Goal: Information Seeking & Learning: Learn about a topic

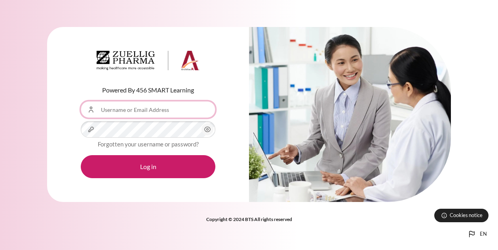
click at [187, 109] on input "Username or Email Address" at bounding box center [148, 109] width 135 height 17
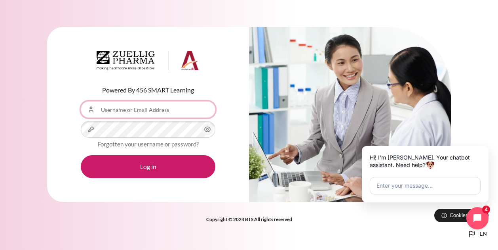
type input "[EMAIL_ADDRESS][DOMAIN_NAME]"
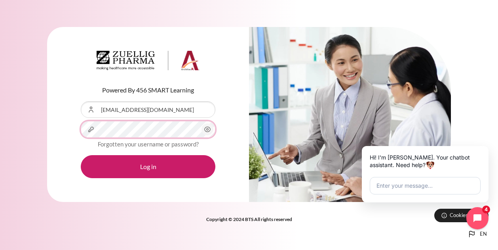
click at [81, 155] on button "Log in" at bounding box center [148, 166] width 135 height 23
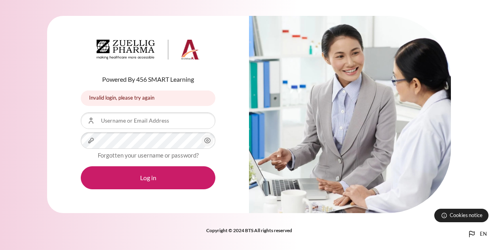
click at [161, 167] on button "Log in" at bounding box center [148, 177] width 135 height 23
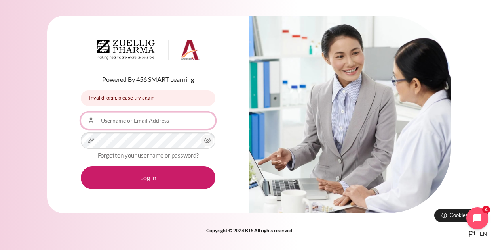
click at [201, 116] on input "Username or Email Address" at bounding box center [148, 120] width 135 height 17
type input "SKToh@zuelligpharma.com"
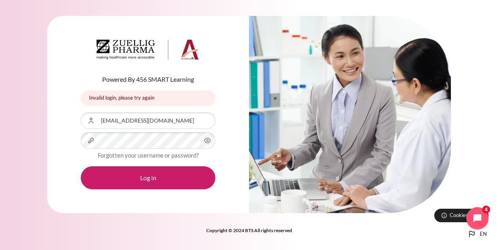
click at [212, 139] on icon "Content" at bounding box center [208, 141] width 10 height 10
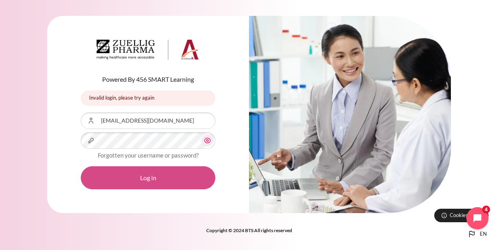
click at [185, 176] on button "Log in" at bounding box center [148, 177] width 135 height 23
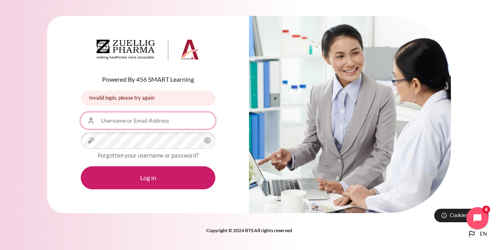
click at [168, 125] on input "Username or Email Address" at bounding box center [148, 120] width 135 height 17
type input "SKToh@zuelligpharma.com"
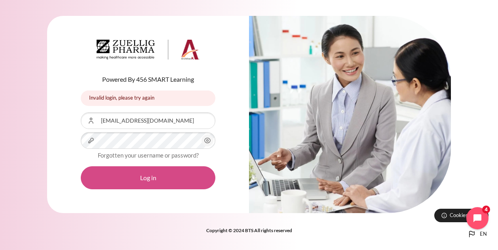
click at [155, 173] on button "Log in" at bounding box center [148, 177] width 135 height 23
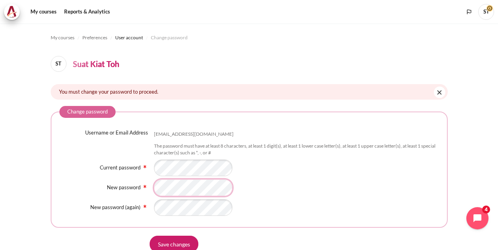
click at [190, 198] on div "Username or Email Address [EMAIL_ADDRESS][DOMAIN_NAME] The password must have a…" at bounding box center [249, 172] width 380 height 87
click at [150, 235] on input "Save changes" at bounding box center [174, 243] width 49 height 17
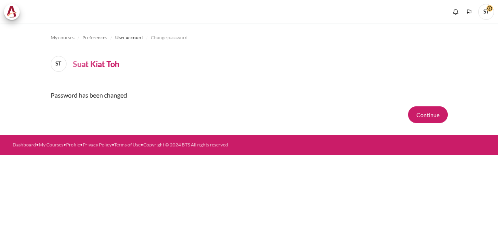
click at [184, 238] on div "My courses Preferences User account Change password ST Suat Kiat Toh Password h…" at bounding box center [249, 136] width 498 height 226
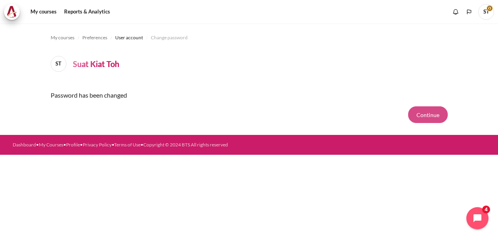
click at [420, 111] on button "Continue" at bounding box center [429, 114] width 40 height 17
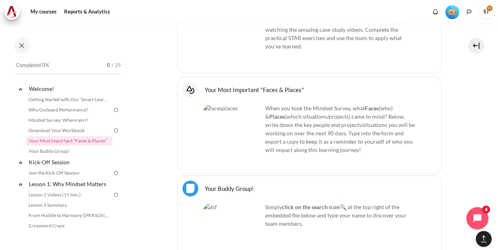
scroll to position [634, 0]
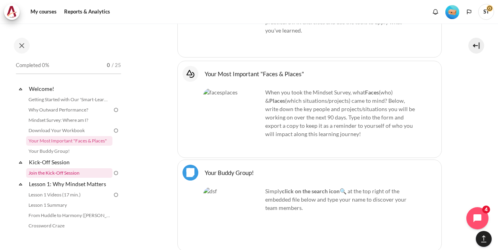
click at [76, 170] on link "Join the Kick-Off Session" at bounding box center [69, 173] width 86 height 10
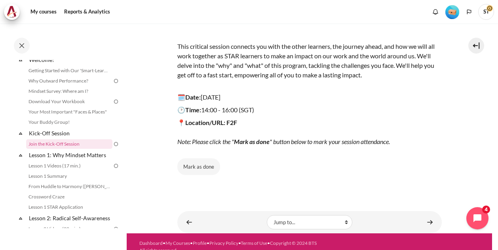
scroll to position [101, 0]
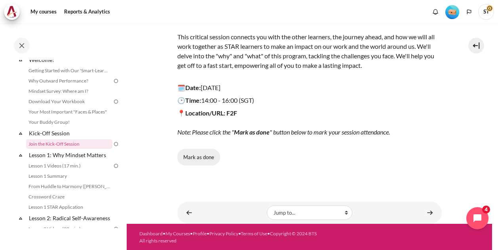
click at [210, 157] on button "Mark as done" at bounding box center [199, 157] width 43 height 17
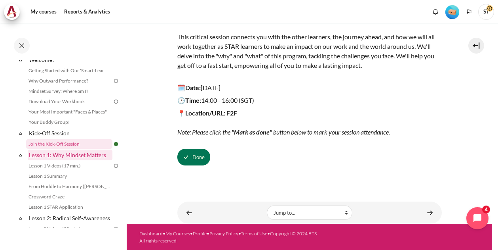
click at [102, 157] on link "Lesson 1: Why Mindset Matters" at bounding box center [70, 154] width 85 height 11
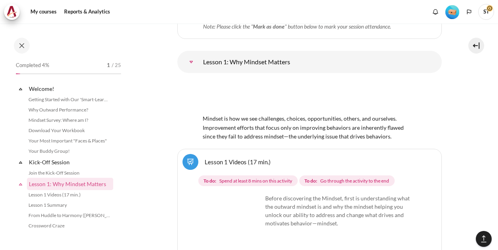
scroll to position [86, 0]
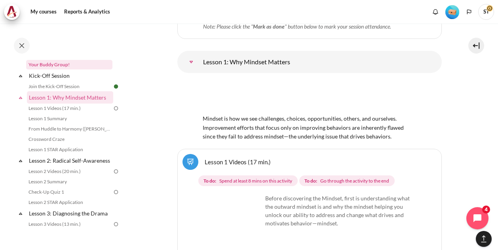
click at [60, 62] on link "Your Buddy Group!" at bounding box center [69, 65] width 86 height 10
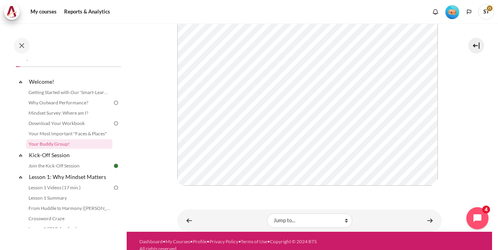
scroll to position [201, 0]
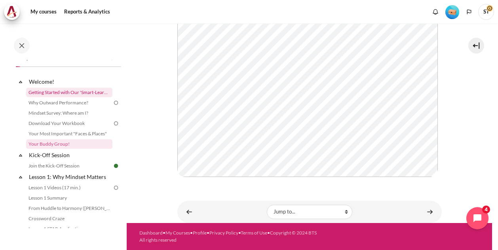
click at [82, 94] on link "Getting Started with Our 'Smart-Learning' Platform" at bounding box center [69, 93] width 86 height 10
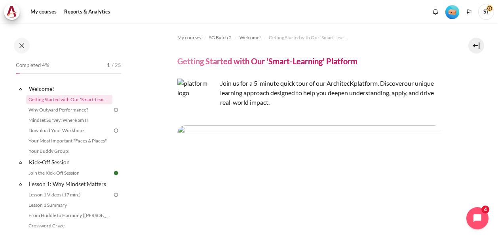
click at [494, 238] on div "My courses SG Batch 2 Welcome! Getting Started with Our 'Smart-Learning' Platfo…" at bounding box center [249, 136] width 498 height 226
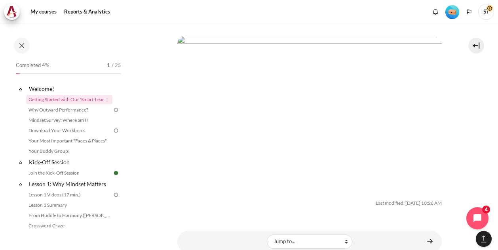
scroll to position [1349, 0]
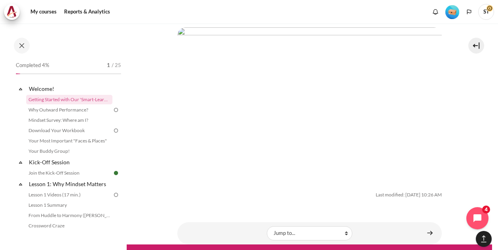
click at [494, 25] on div "My courses SG Batch 2 Welcome! Getting Started with Our 'Smart-Learning' Platfo…" at bounding box center [249, 136] width 498 height 226
click at [182, 249] on link "My Courses" at bounding box center [178, 254] width 25 height 6
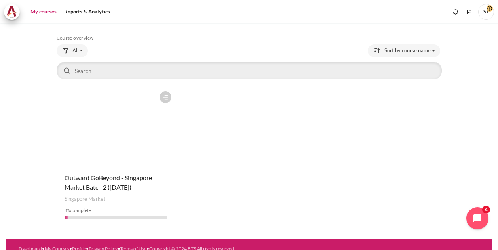
scroll to position [32, 0]
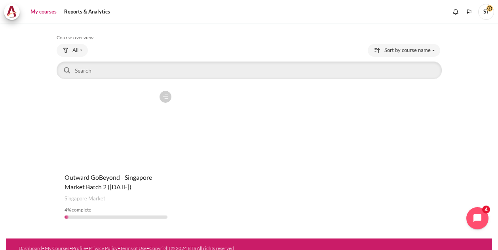
click at [138, 151] on figure "Content" at bounding box center [116, 126] width 119 height 79
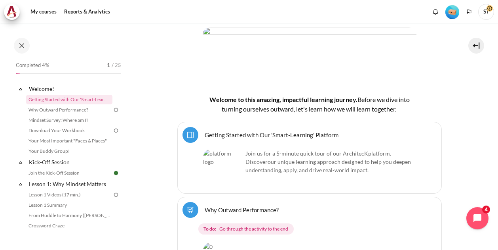
scroll to position [143, 0]
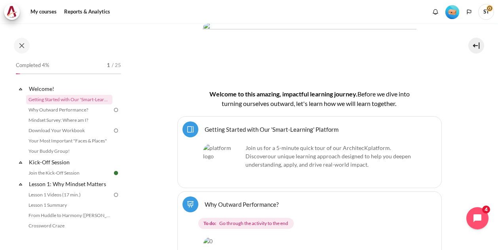
click at [205, 128] on link "Getting Started with Our 'Smart-Learning' Platform Page" at bounding box center [272, 129] width 134 height 8
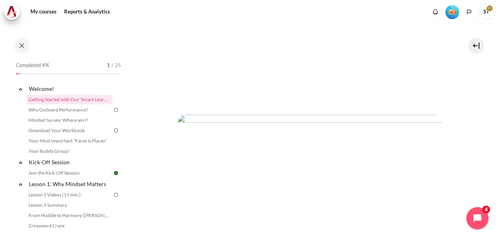
scroll to position [365, 0]
click at [320, 133] on img "Content" at bounding box center [310, 211] width 265 height 225
click at [59, 107] on link "Why Outward Performance?" at bounding box center [69, 110] width 86 height 10
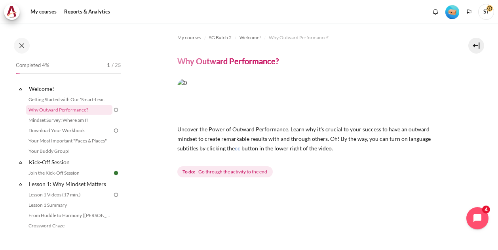
click at [391, 101] on img "Content" at bounding box center [310, 98] width 265 height 41
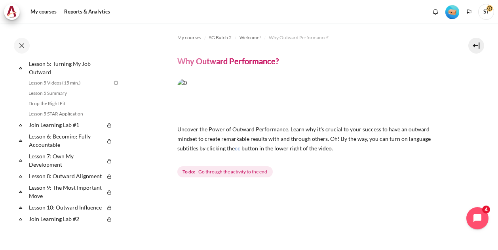
scroll to position [365, 0]
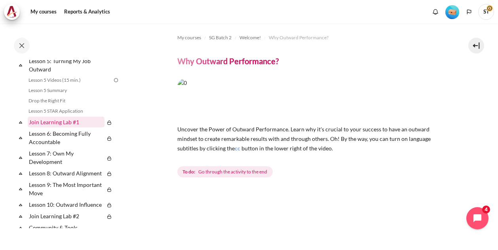
click at [78, 127] on link "Join Learning Lab #1" at bounding box center [66, 121] width 77 height 11
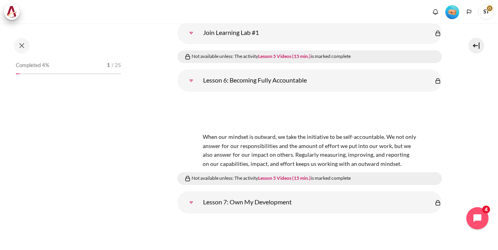
scroll to position [397, 0]
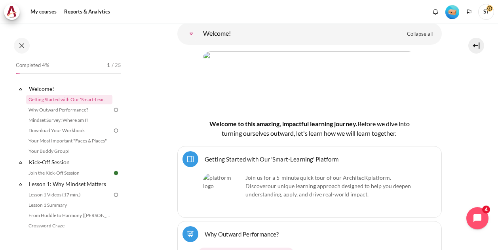
scroll to position [111, 0]
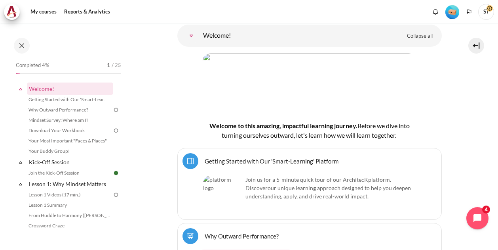
click at [205, 158] on link "Getting Started with Our 'Smart-Learning' Platform Page" at bounding box center [272, 161] width 134 height 8
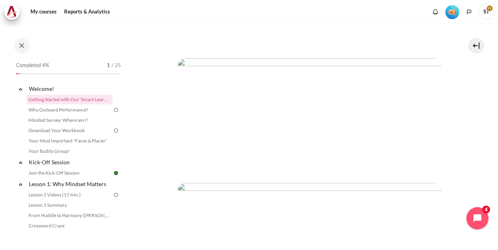
scroll to position [285, 0]
click at [378, 127] on img "Content" at bounding box center [310, 108] width 265 height 110
click at [248, 109] on img "Content" at bounding box center [310, 108] width 265 height 110
drag, startPoint x: 409, startPoint y: 159, endPoint x: 428, endPoint y: 146, distance: 23.0
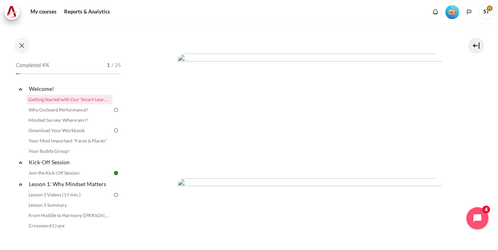
click at [428, 146] on img "Content" at bounding box center [310, 108] width 265 height 110
click at [437, 137] on img "Content" at bounding box center [310, 108] width 265 height 110
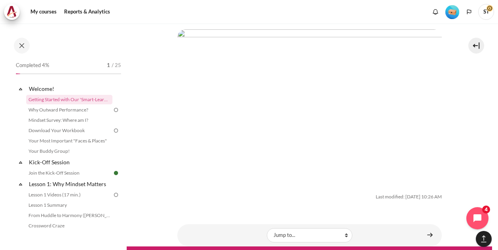
scroll to position [1349, 0]
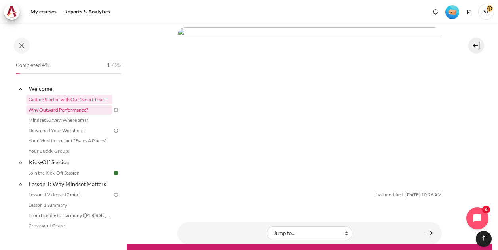
click at [57, 109] on link "Why Outward Performance?" at bounding box center [69, 110] width 86 height 10
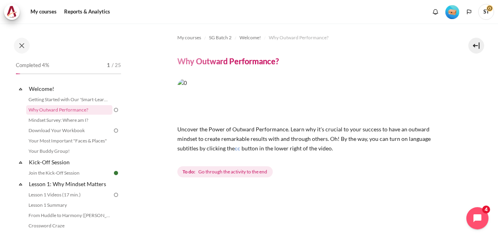
click at [300, 102] on img "Content" at bounding box center [310, 98] width 265 height 41
drag, startPoint x: 300, startPoint y: 102, endPoint x: 216, endPoint y: 80, distance: 86.7
click at [216, 80] on img "Content" at bounding box center [310, 98] width 265 height 41
click at [284, 109] on img "Content" at bounding box center [310, 98] width 265 height 41
click at [209, 99] on img "Content" at bounding box center [310, 98] width 265 height 41
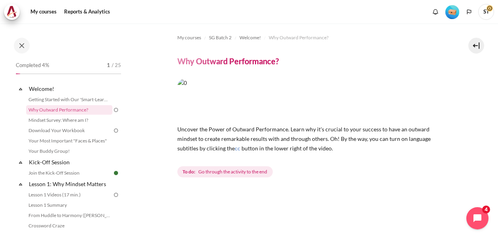
click at [209, 99] on img "Content" at bounding box center [310, 98] width 265 height 41
click at [221, 92] on img "Content" at bounding box center [310, 98] width 265 height 41
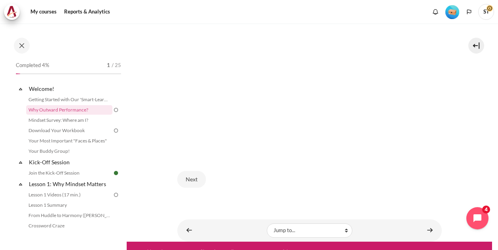
scroll to position [222, 0]
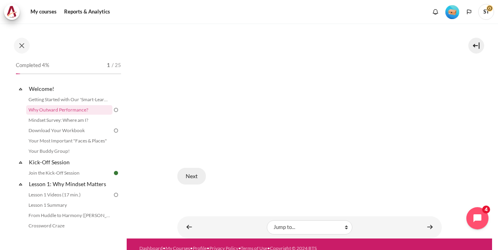
click at [197, 170] on button "Next" at bounding box center [192, 176] width 29 height 17
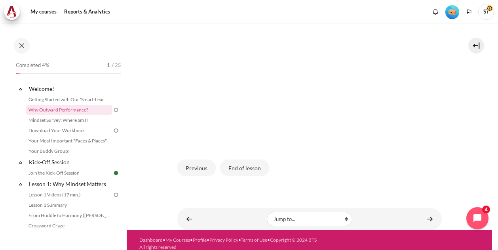
scroll to position [250, 0]
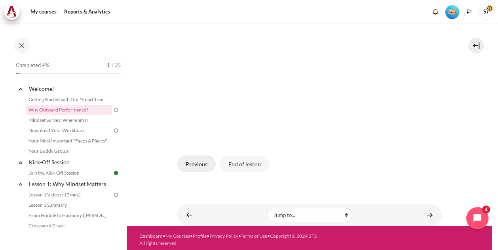
click at [198, 163] on button "Previous" at bounding box center [197, 163] width 38 height 17
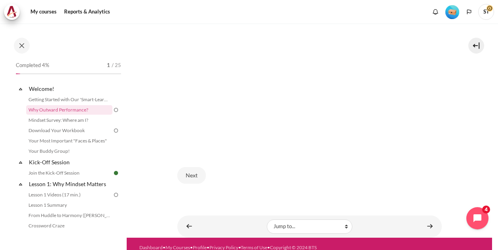
scroll to position [234, 0]
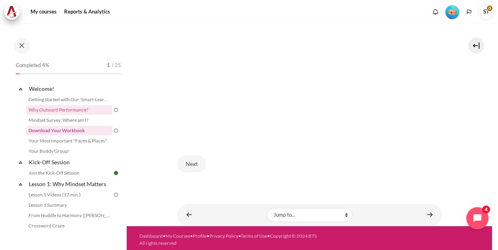
click at [76, 130] on link "Download Your Workbook" at bounding box center [69, 131] width 86 height 10
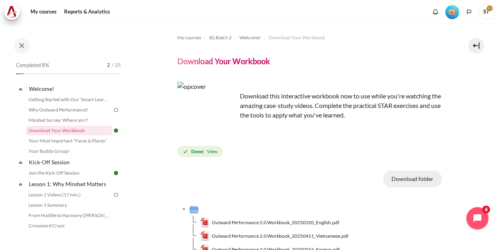
click at [419, 182] on button "Download folder" at bounding box center [413, 178] width 59 height 17
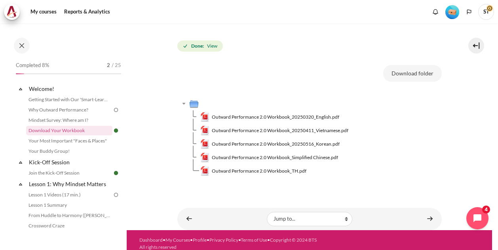
scroll to position [112, 0]
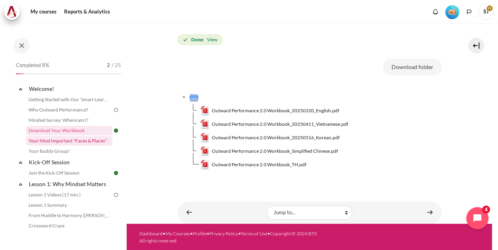
click at [84, 141] on link "Your Most Important "Faces & Places"" at bounding box center [69, 141] width 86 height 10
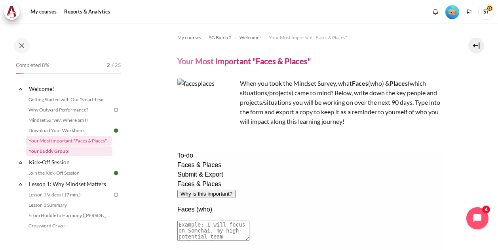
click at [61, 147] on link "Your Buddy Group!" at bounding box center [69, 151] width 86 height 10
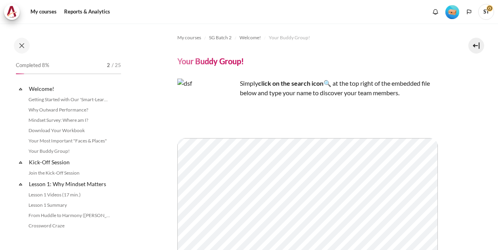
scroll to position [7, 0]
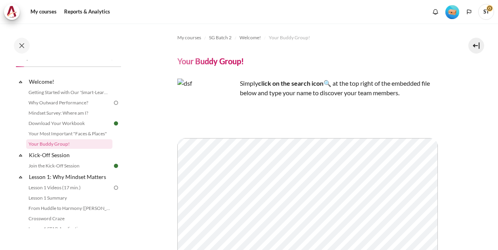
click at [494, 243] on div "My courses SG Batch 2 Welcome! Your Buddy Group! Your Buddy Group! Simply" at bounding box center [249, 136] width 498 height 226
click at [211, 109] on img "Content" at bounding box center [207, 107] width 59 height 59
click at [198, 95] on img "Content" at bounding box center [207, 107] width 59 height 59
click at [483, 219] on icon "Open chat widget" at bounding box center [482, 217] width 7 height 7
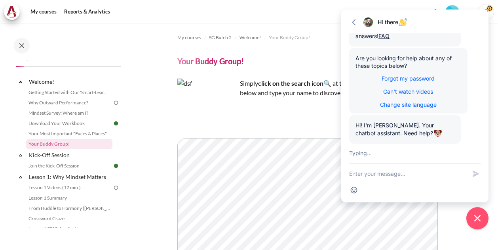
scroll to position [241, 0]
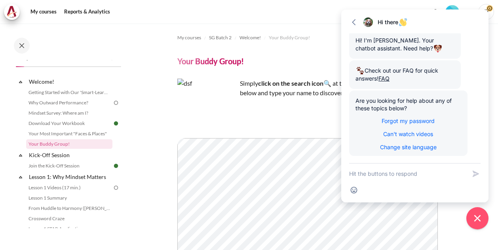
click at [494, 245] on div "My courses SG Batch 2 Welcome! Your Buddy Group! Your Buddy Group! Simply" at bounding box center [249, 136] width 498 height 226
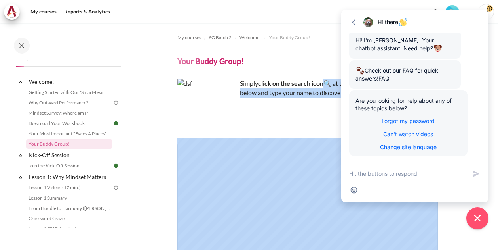
click at [494, 245] on div "My courses SG Batch 2 Welcome! Your Buddy Group! Your Buddy Group! Simply" at bounding box center [249, 136] width 498 height 226
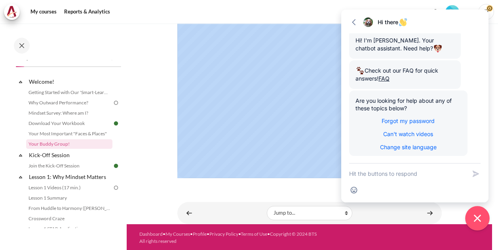
click at [475, 218] on icon "Close chat widget" at bounding box center [478, 218] width 12 height 12
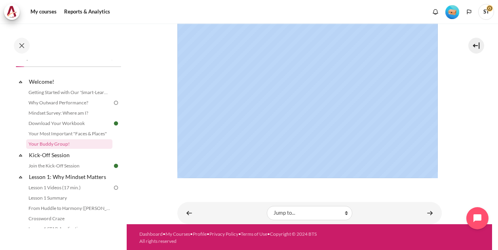
click at [479, 112] on section "My courses SG Batch 2 Welcome! Your Buddy Group! Your Buddy Group! Simply" at bounding box center [310, 25] width 366 height 398
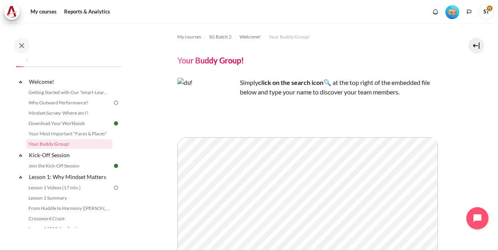
scroll to position [0, 0]
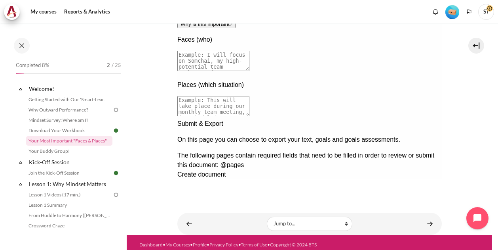
scroll to position [174, 0]
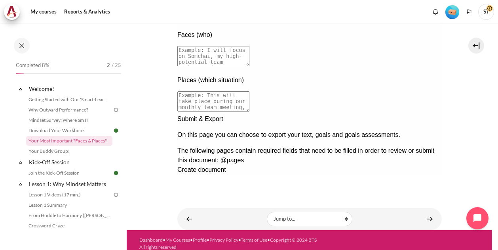
click at [425, 114] on div "Next documentation step" at bounding box center [309, 114] width 265 height 0
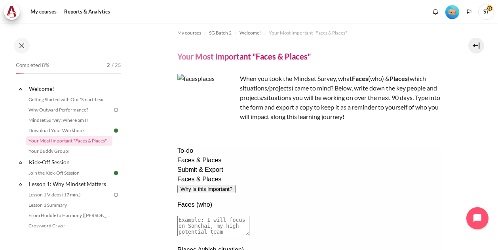
scroll to position [0, 0]
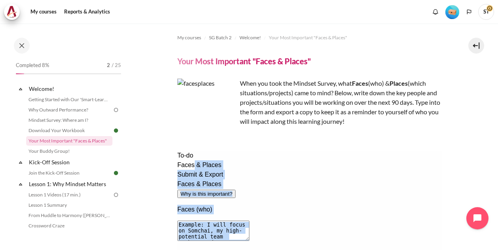
drag, startPoint x: 280, startPoint y: 239, endPoint x: 208, endPoint y: 174, distance: 96.8
click at [208, 168] on span "Faces & Places" at bounding box center [199, 164] width 44 height 7
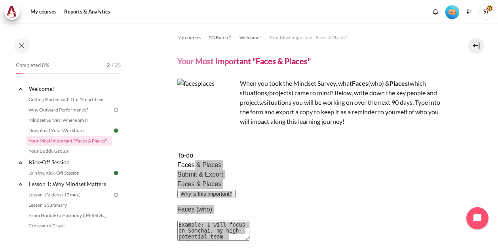
click at [460, 178] on section "My courses SG Batch 2 Welcome! Your Most Important "Faces & Places" Your Most I…" at bounding box center [310, 213] width 366 height 381
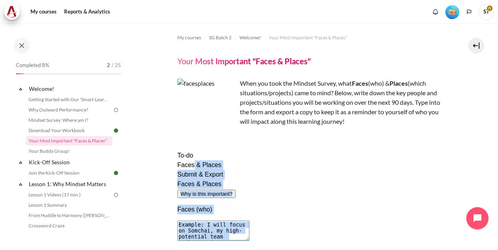
click at [235, 189] on button "Why is this important?" at bounding box center [206, 193] width 58 height 8
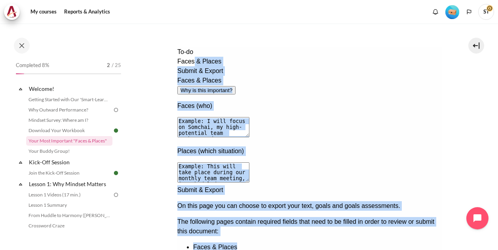
scroll to position [111, 0]
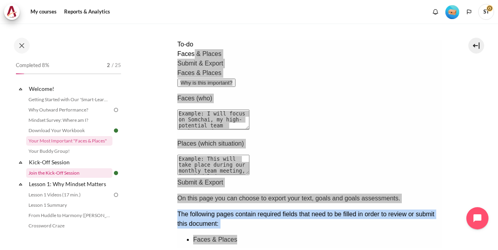
click at [58, 169] on link "Join the Kick-Off Session" at bounding box center [69, 173] width 86 height 10
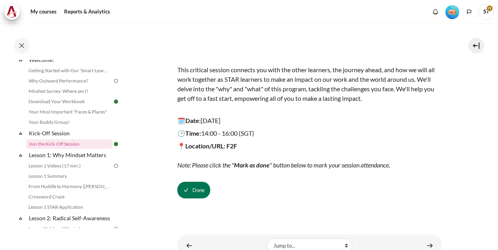
scroll to position [90, 0]
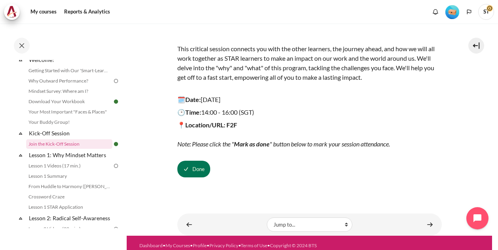
click at [372, 27] on img "Content" at bounding box center [310, 9] width 265 height 41
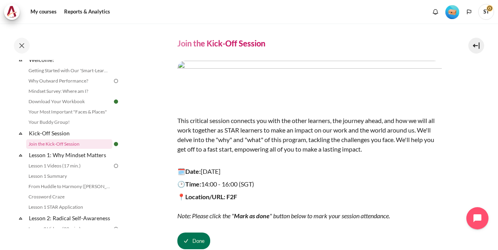
scroll to position [10, 0]
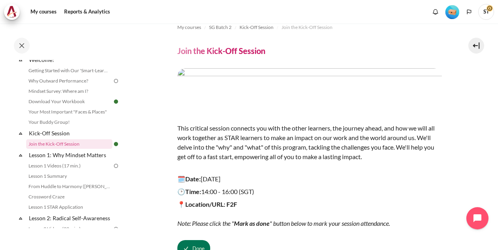
click at [372, 87] on img "Content" at bounding box center [310, 88] width 265 height 41
click at [72, 155] on link "Lesson 1: Why Mindset Matters" at bounding box center [70, 154] width 85 height 11
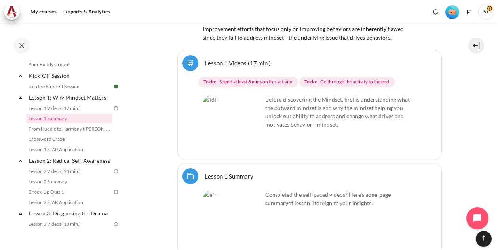
scroll to position [1190, 0]
